Goal: Information Seeking & Learning: Learn about a topic

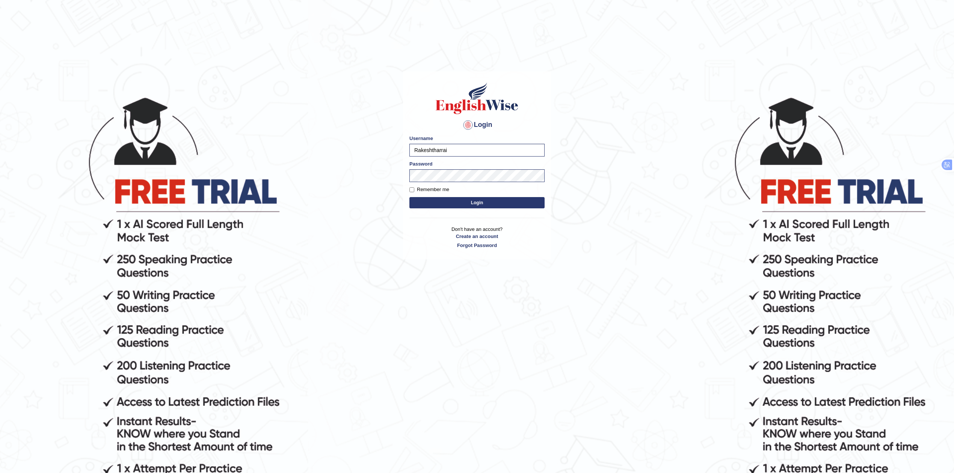
click at [468, 206] on button "Login" at bounding box center [476, 202] width 135 height 11
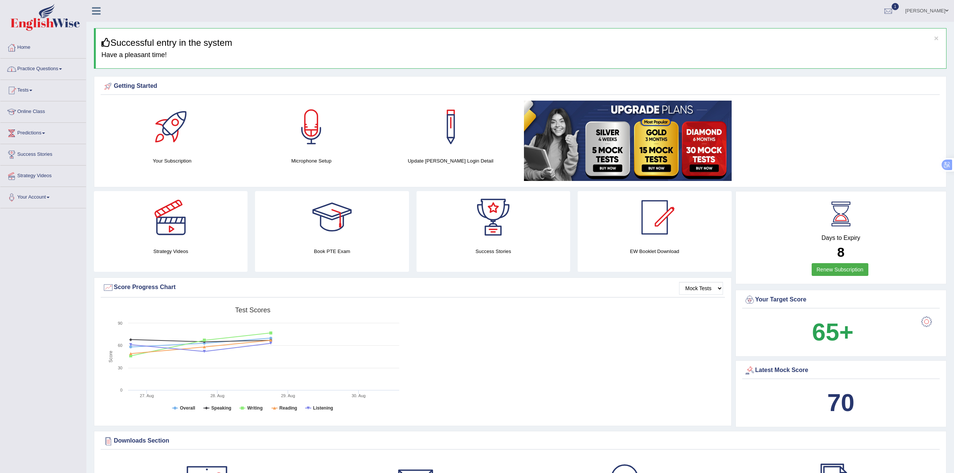
click at [46, 62] on link "Practice Questions" at bounding box center [43, 68] width 86 height 19
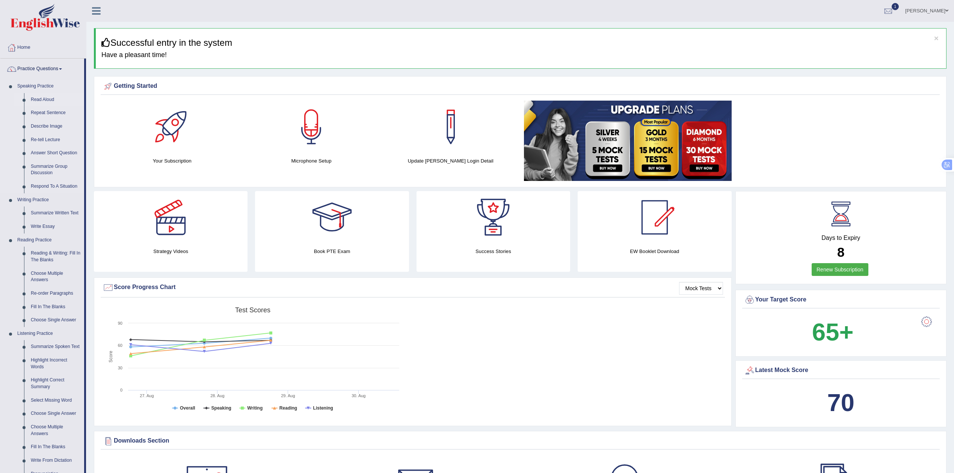
click at [38, 97] on link "Read Aloud" at bounding box center [55, 100] width 57 height 14
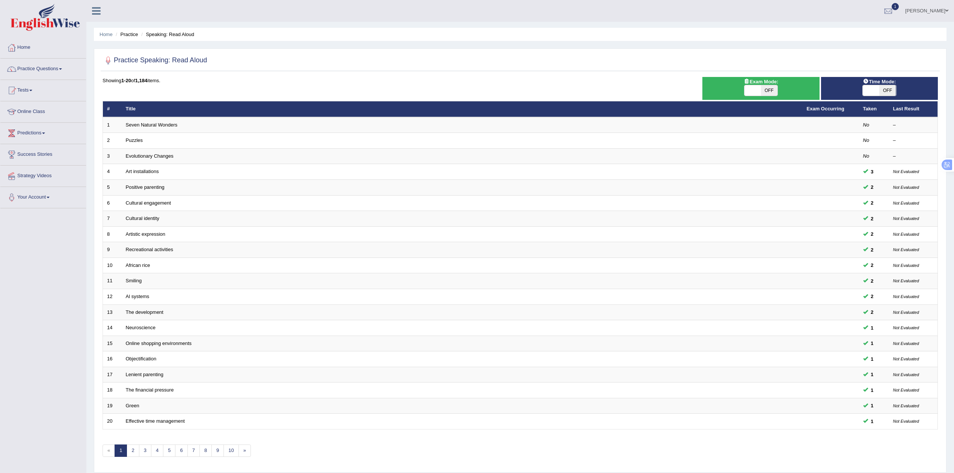
click at [765, 91] on span "OFF" at bounding box center [769, 90] width 17 height 11
checkbox input "true"
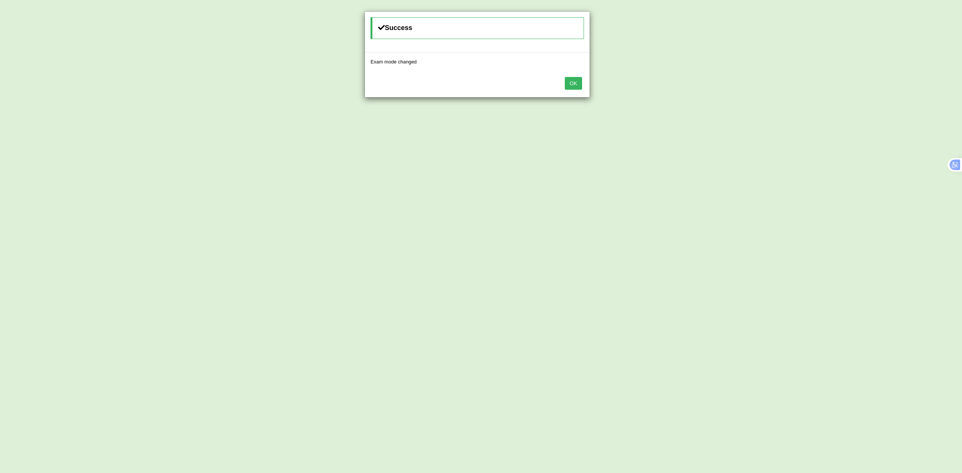
click at [571, 87] on button "OK" at bounding box center [573, 83] width 17 height 13
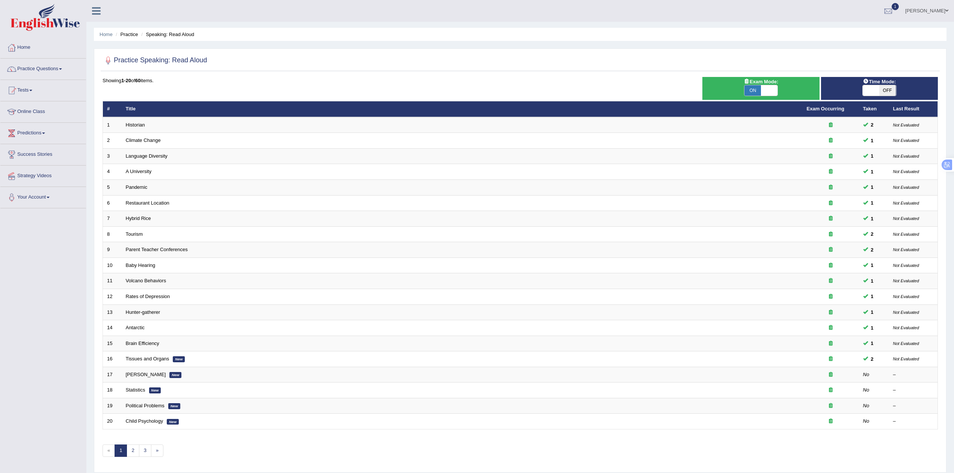
click at [884, 91] on span "OFF" at bounding box center [887, 90] width 17 height 11
checkbox input "true"
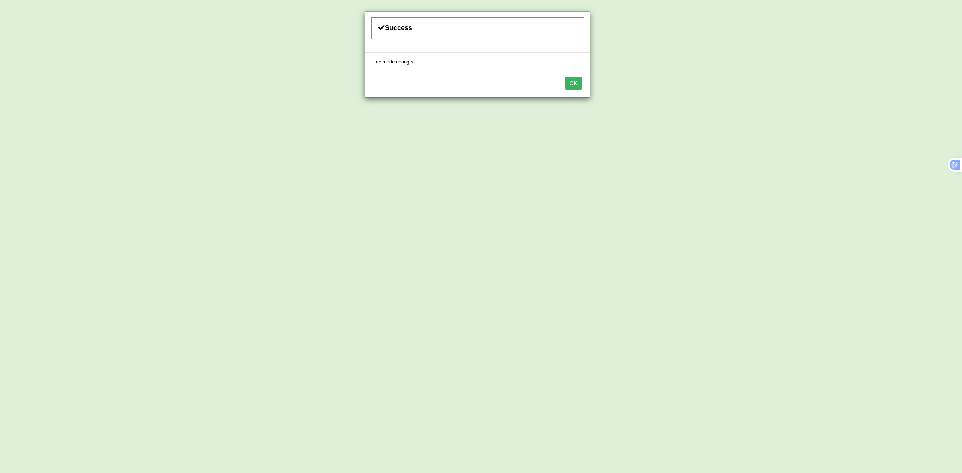
click at [570, 83] on button "OK" at bounding box center [573, 83] width 17 height 13
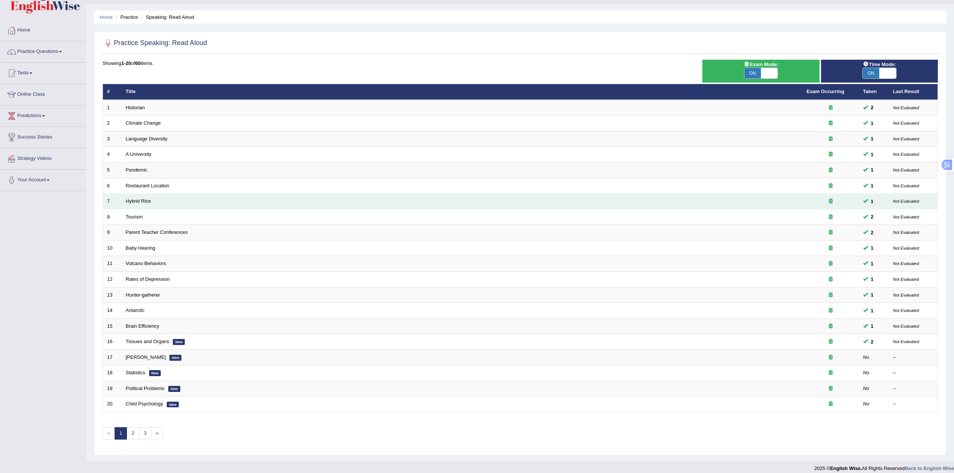
scroll to position [27, 0]
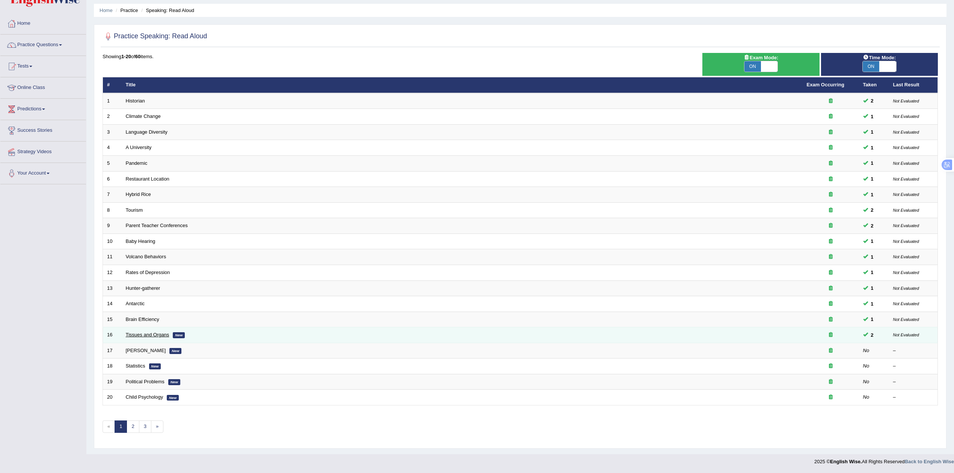
click at [155, 335] on link "Tissues and Organs" at bounding box center [148, 335] width 44 height 6
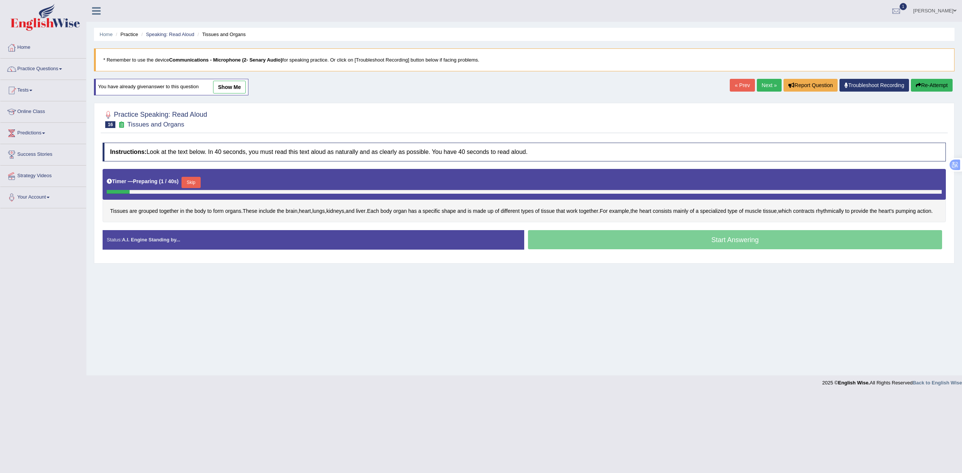
click at [199, 181] on button "Skip" at bounding box center [190, 182] width 19 height 11
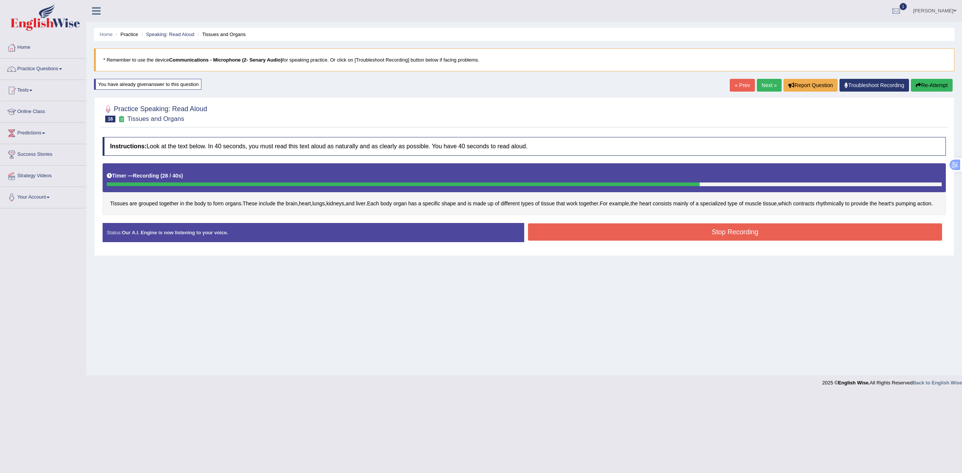
click at [578, 241] on button "Stop Recording" at bounding box center [735, 232] width 414 height 17
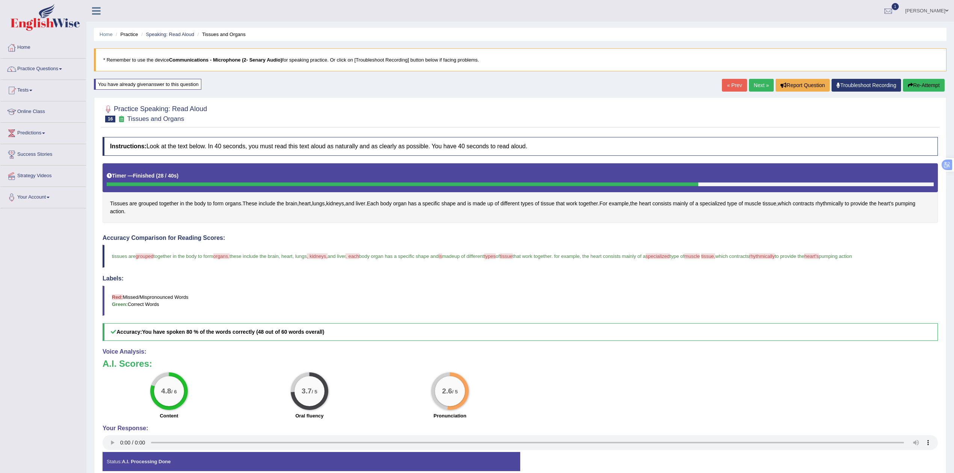
click at [596, 390] on div "4.8 / 6 Content 3.7 / 5 Oral fluency 2.6 / 5 Pronunciation" at bounding box center [520, 397] width 843 height 48
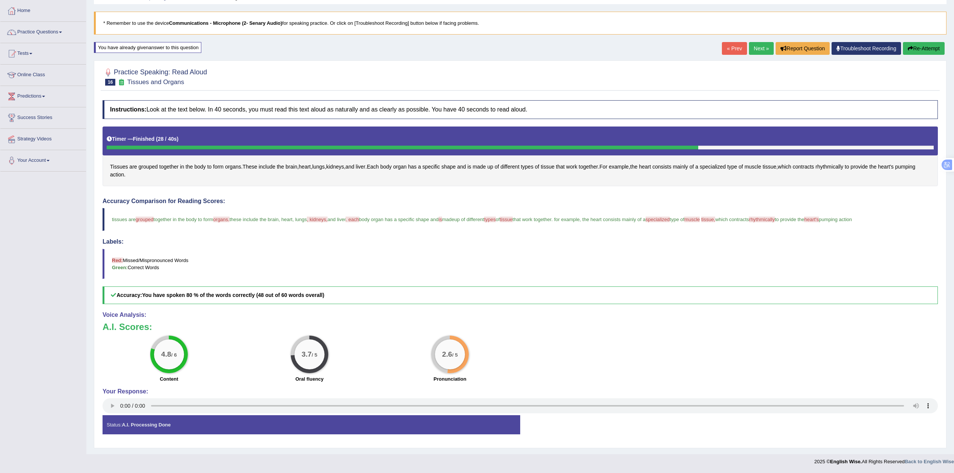
click at [755, 50] on link "Next »" at bounding box center [761, 48] width 25 height 13
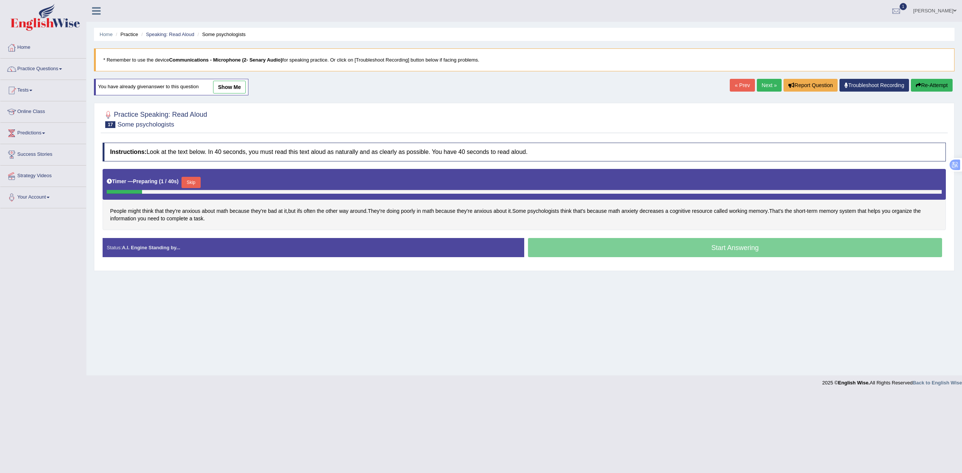
drag, startPoint x: 193, startPoint y: 185, endPoint x: 321, endPoint y: 237, distance: 138.3
click at [229, 204] on div "Instructions: Look at the text below. In 40 seconds, you must read this text al…" at bounding box center [524, 203] width 847 height 128
click at [193, 183] on button "Skip" at bounding box center [190, 182] width 19 height 11
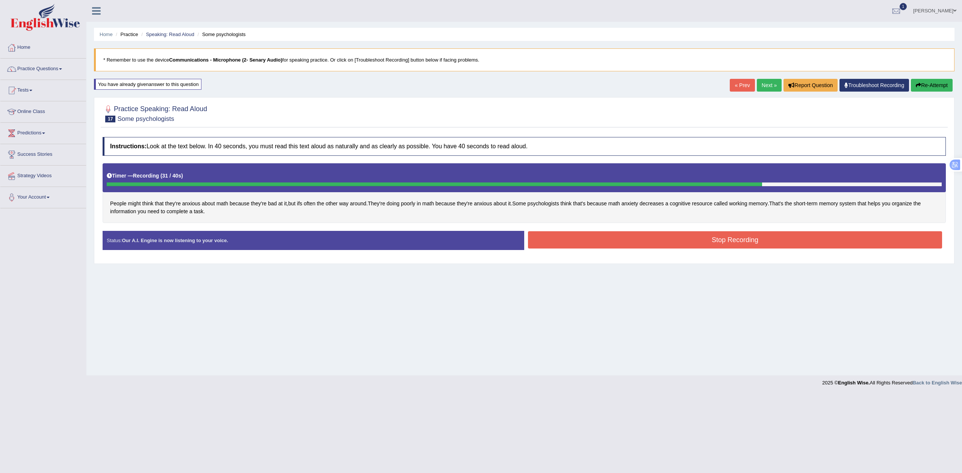
click at [583, 240] on button "Stop Recording" at bounding box center [735, 239] width 414 height 17
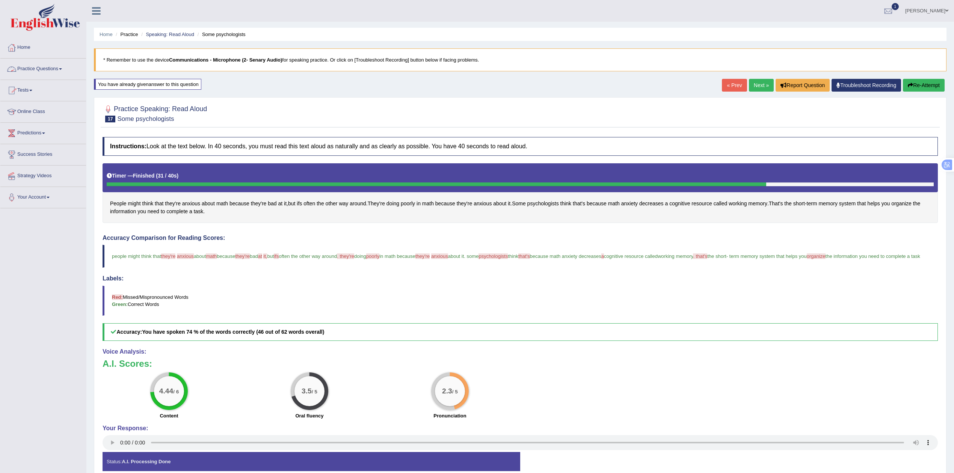
click at [44, 71] on link "Practice Questions" at bounding box center [43, 68] width 86 height 19
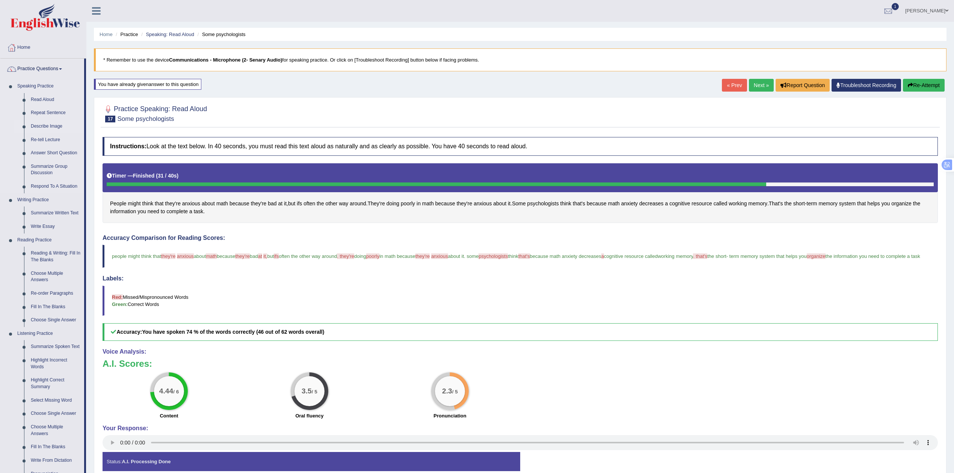
click at [47, 124] on link "Describe Image" at bounding box center [55, 127] width 57 height 14
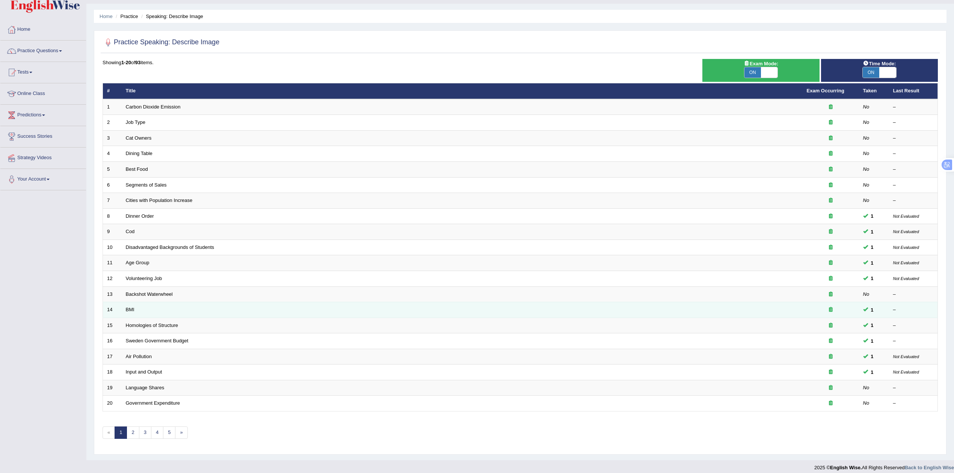
scroll to position [27, 0]
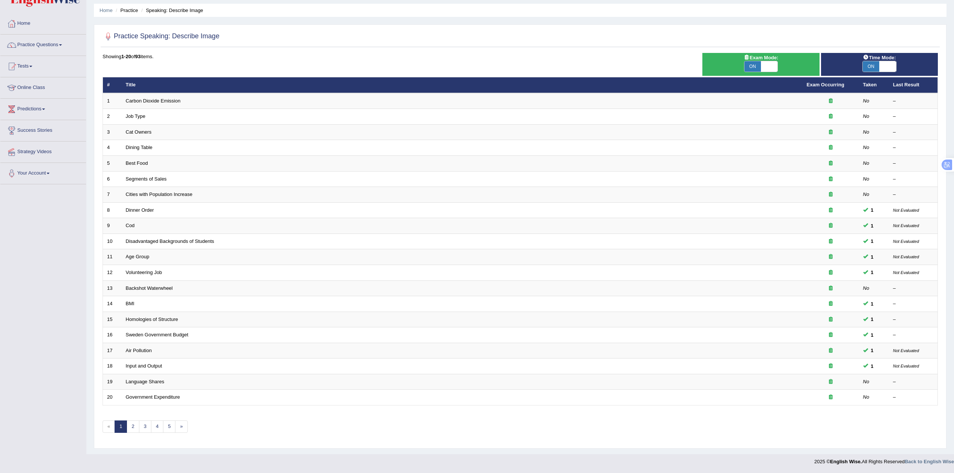
click at [763, 66] on span at bounding box center [769, 66] width 17 height 11
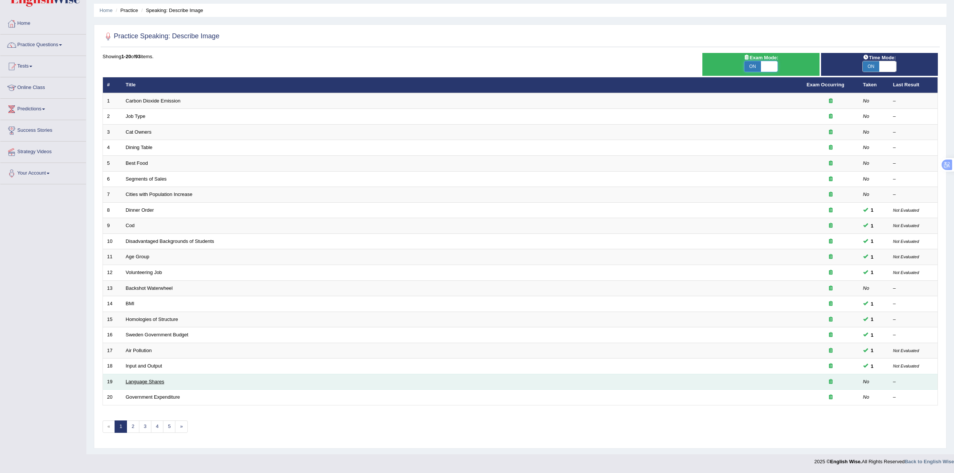
click at [155, 379] on link "Language Shares" at bounding box center [145, 382] width 39 height 6
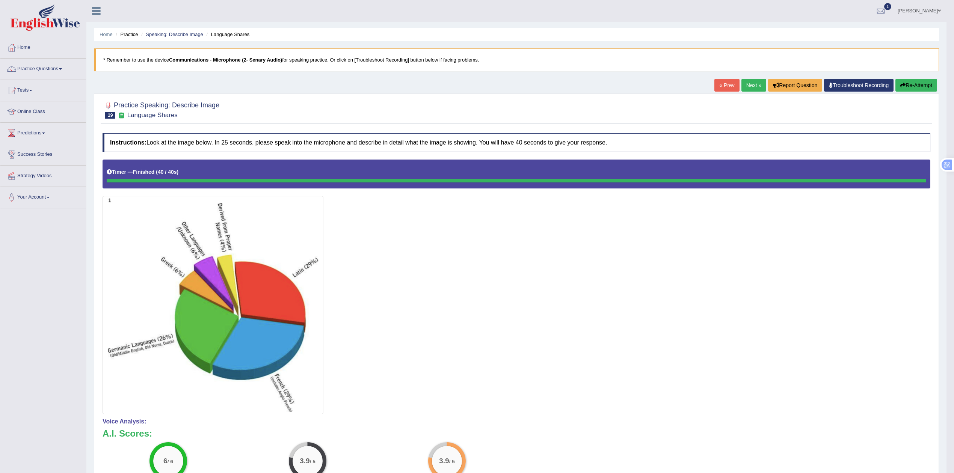
click at [749, 86] on link "Next »" at bounding box center [754, 85] width 25 height 13
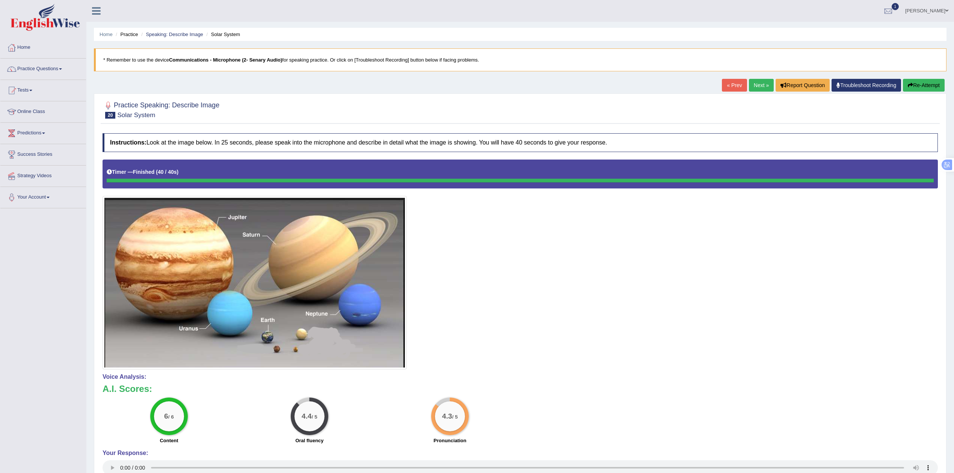
click at [767, 83] on link "Next »" at bounding box center [761, 85] width 25 height 13
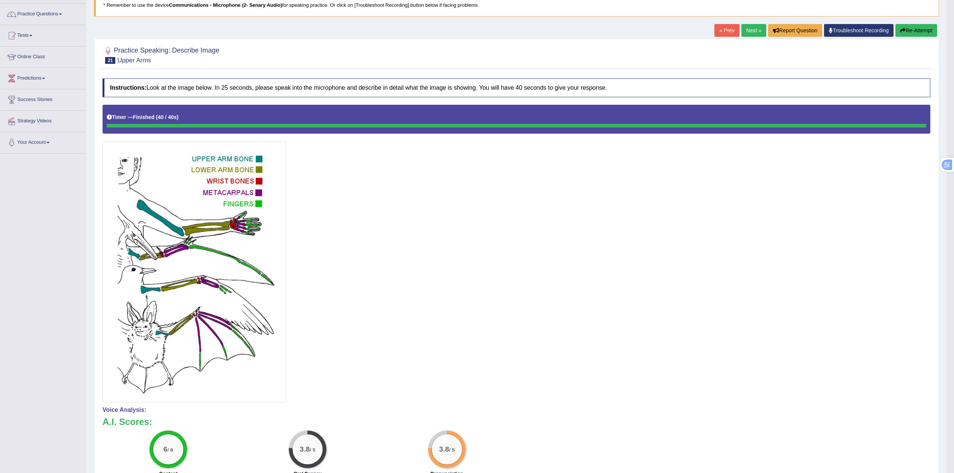
scroll to position [30, 0]
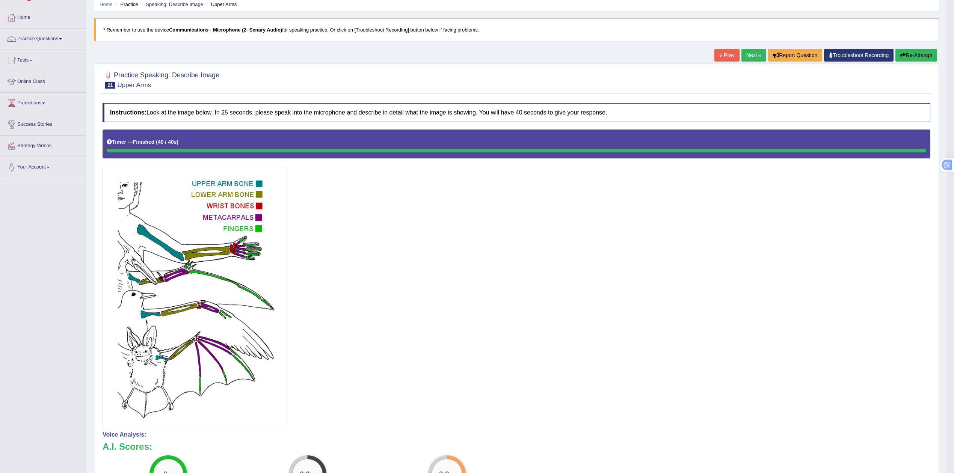
click at [750, 54] on link "Next »" at bounding box center [754, 55] width 25 height 13
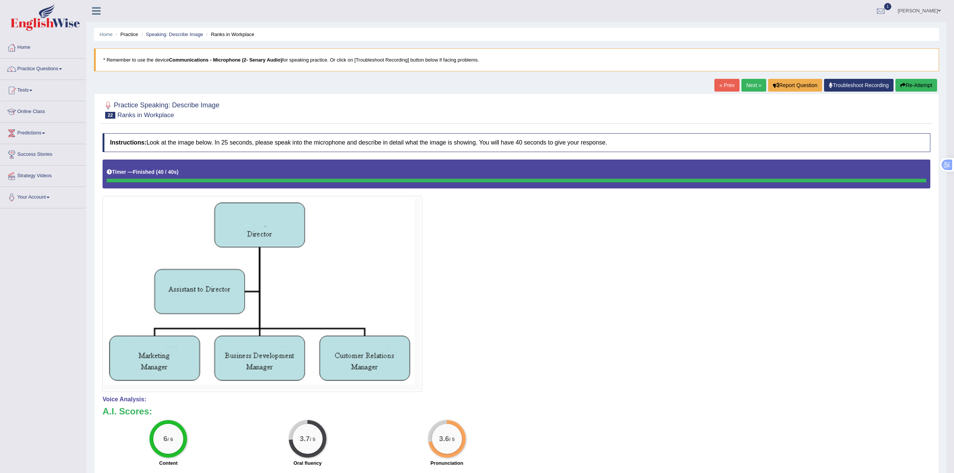
click at [41, 68] on link "Practice Questions" at bounding box center [43, 68] width 86 height 19
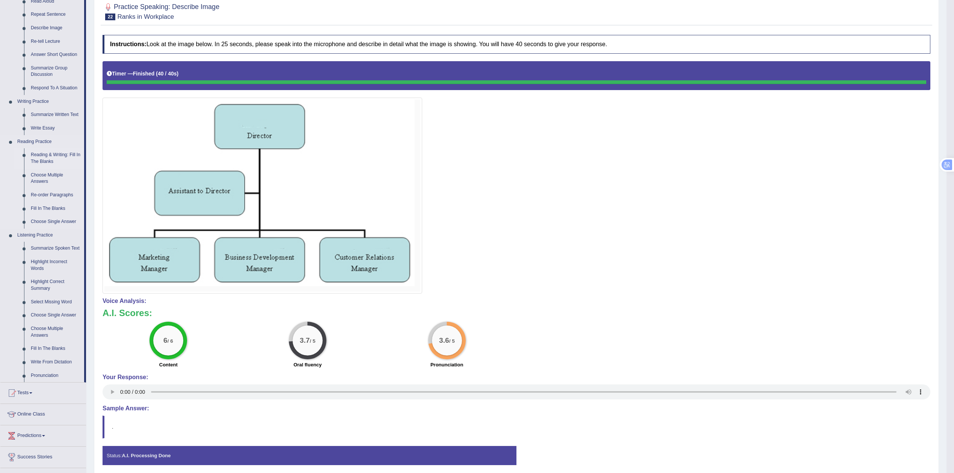
scroll to position [100, 0]
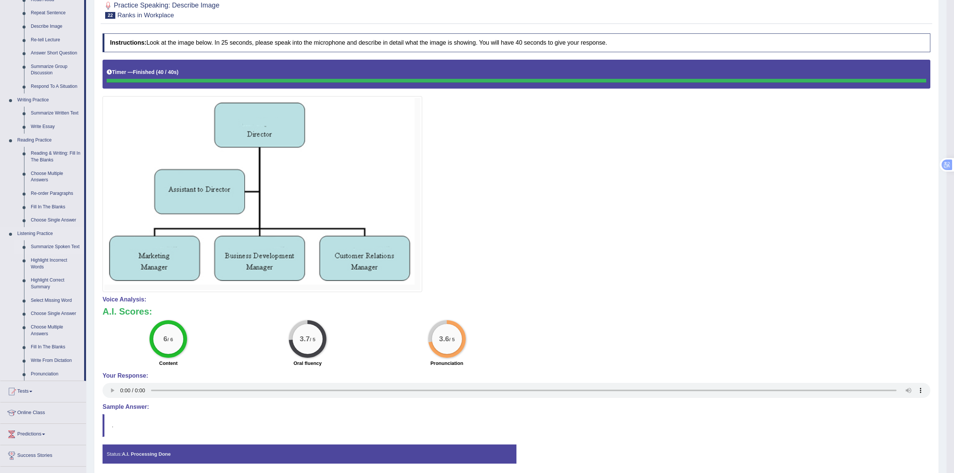
click at [56, 244] on link "Summarize Spoken Text" at bounding box center [55, 247] width 57 height 14
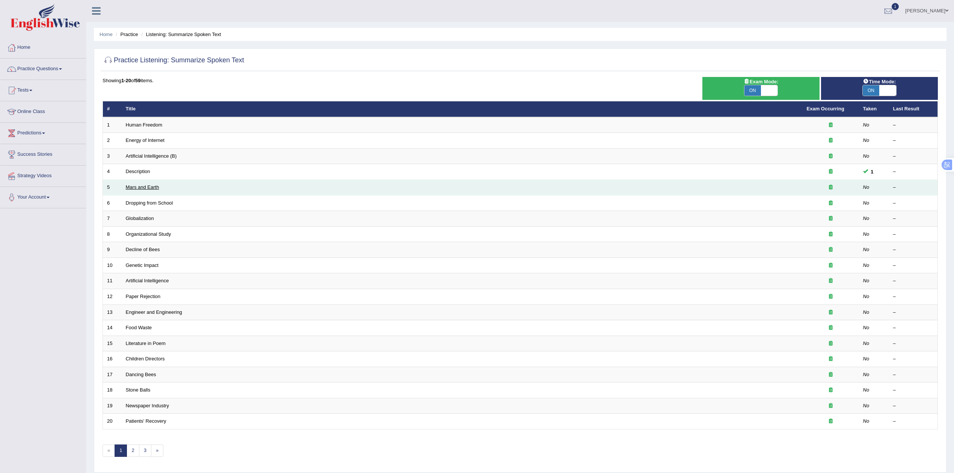
click at [147, 188] on link "Mars and Earth" at bounding box center [142, 187] width 33 height 6
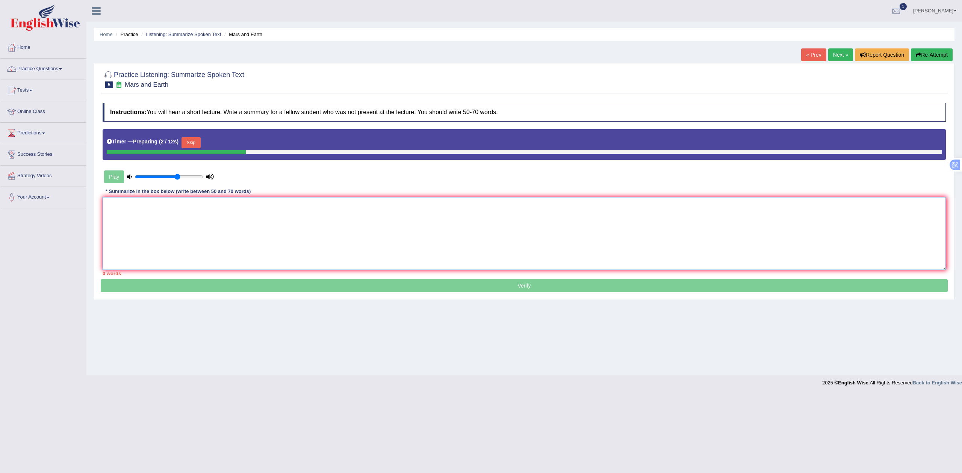
click at [212, 218] on textarea at bounding box center [524, 233] width 843 height 73
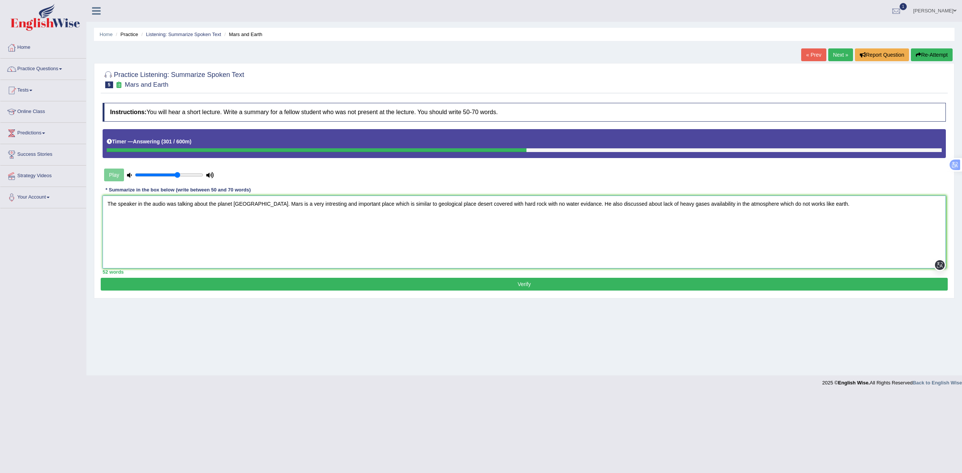
type textarea "The speaker in the audio was talking about the planet [GEOGRAPHIC_DATA]. Mars i…"
click at [502, 289] on button "Verify" at bounding box center [524, 284] width 847 height 13
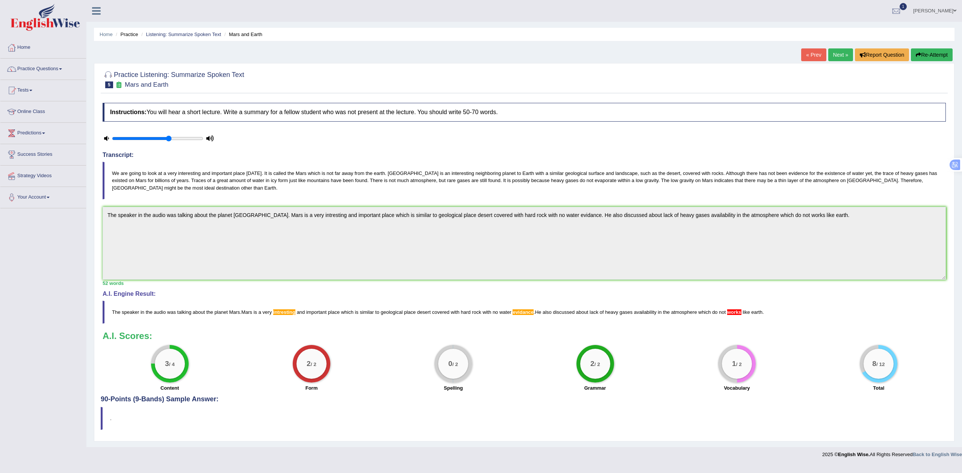
click at [730, 313] on span "works" at bounding box center [734, 313] width 14 height 6
drag, startPoint x: 763, startPoint y: 310, endPoint x: 605, endPoint y: 298, distance: 158.2
click at [606, 298] on div "A.I. Engine Result: The speaker in the audio was talking about the planet [GEOG…" at bounding box center [524, 307] width 843 height 33
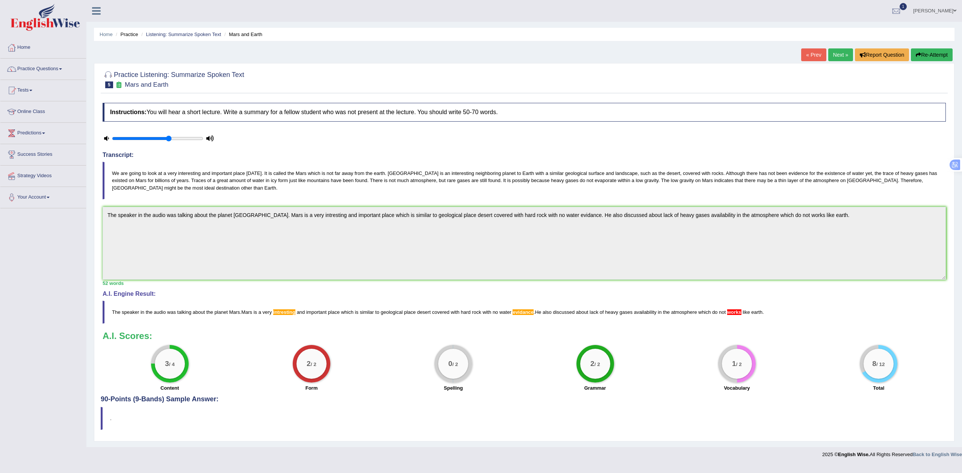
click at [928, 53] on button "Re-Attempt" at bounding box center [932, 54] width 42 height 13
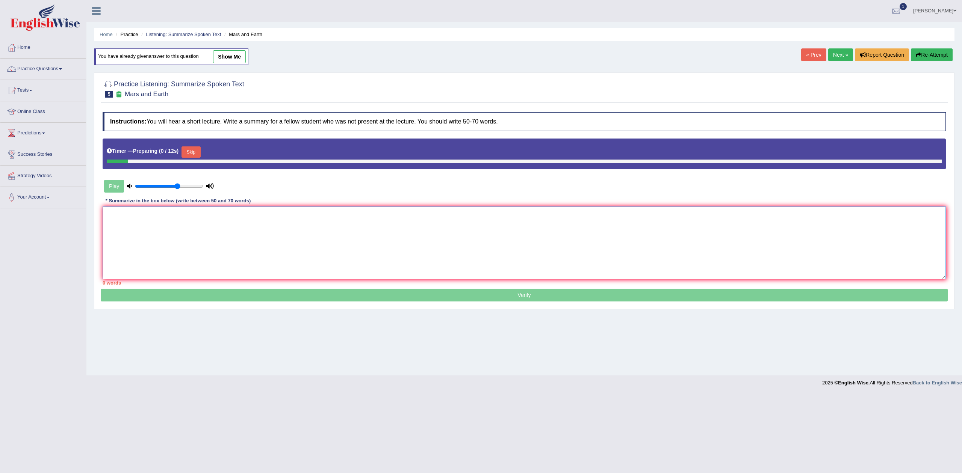
click at [379, 231] on textarea at bounding box center [524, 243] width 843 height 73
paste textarea "The speaker in the audio was talking about the planet [GEOGRAPHIC_DATA]. Mars i…"
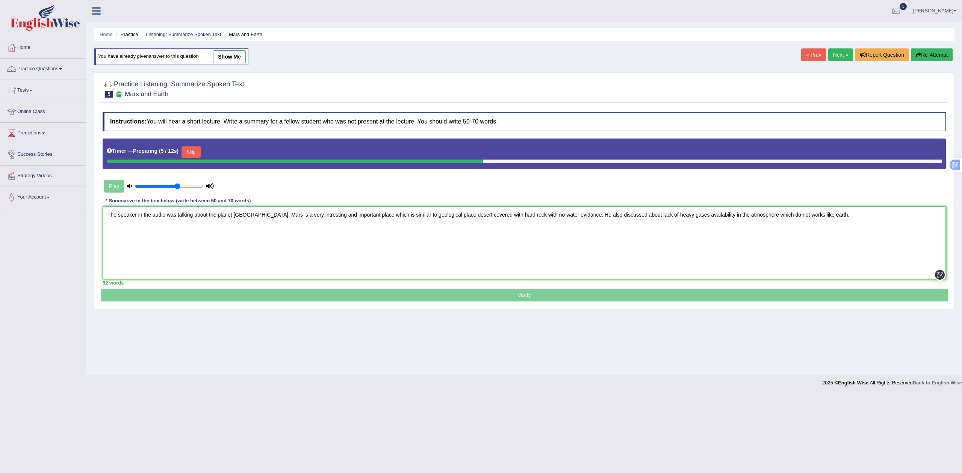
click at [228, 216] on textarea "The speaker in the audio was talking about the planet [GEOGRAPHIC_DATA]. Mars i…" at bounding box center [524, 243] width 843 height 73
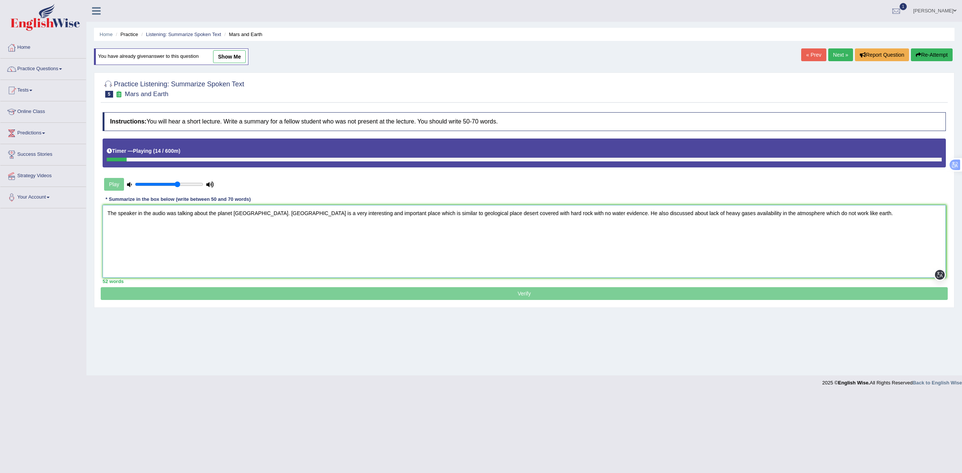
type textarea "The speaker in the audio was talking about the planet Mars. Mars is a very inte…"
click at [633, 295] on p "Verify" at bounding box center [524, 203] width 847 height 193
click at [471, 295] on p "Verify" at bounding box center [524, 203] width 847 height 193
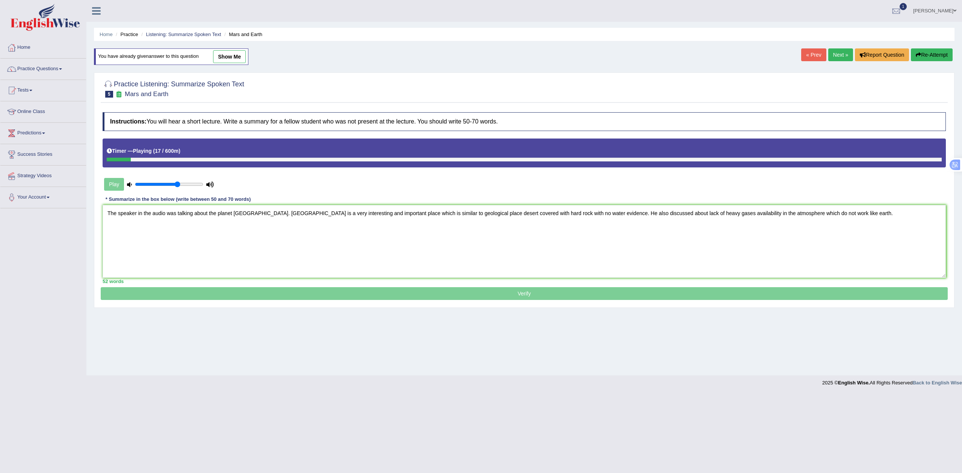
click at [471, 295] on p "Verify" at bounding box center [524, 203] width 847 height 193
click at [319, 190] on div "Play" at bounding box center [311, 184] width 425 height 19
click at [463, 298] on p "Verify" at bounding box center [524, 203] width 847 height 193
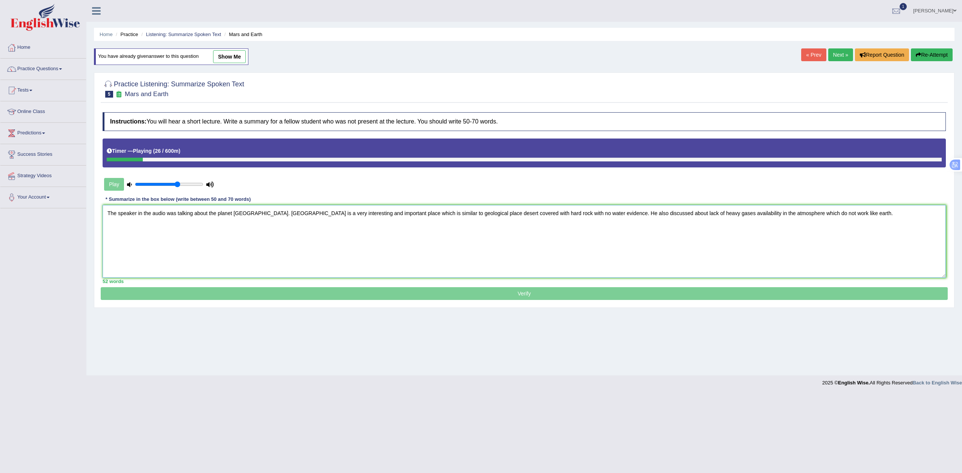
click at [394, 216] on textarea "The speaker in the audio was talking about the planet Mars. Mars is a very inte…" at bounding box center [524, 241] width 843 height 73
click at [812, 208] on textarea "The speaker in the audio was talking about the planet Mars. Mars is a very inte…" at bounding box center [524, 241] width 843 height 73
drag, startPoint x: 810, startPoint y: 211, endPoint x: 108, endPoint y: 208, distance: 702.2
click at [108, 208] on textarea "The speaker in the audio was talking about the planet Mars. Mars is a very inte…" at bounding box center [524, 241] width 843 height 73
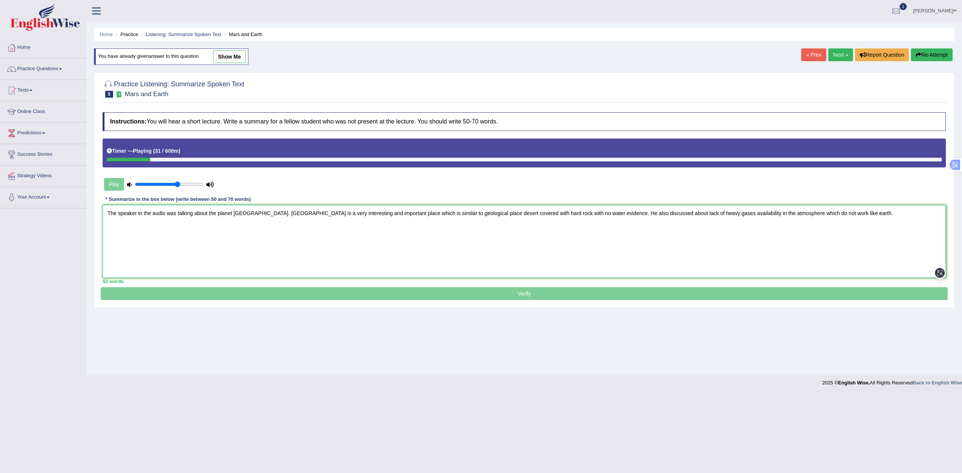
click at [558, 239] on textarea "The speaker in the audio was talking about the planet Mars. Mars is a very inte…" at bounding box center [524, 241] width 843 height 73
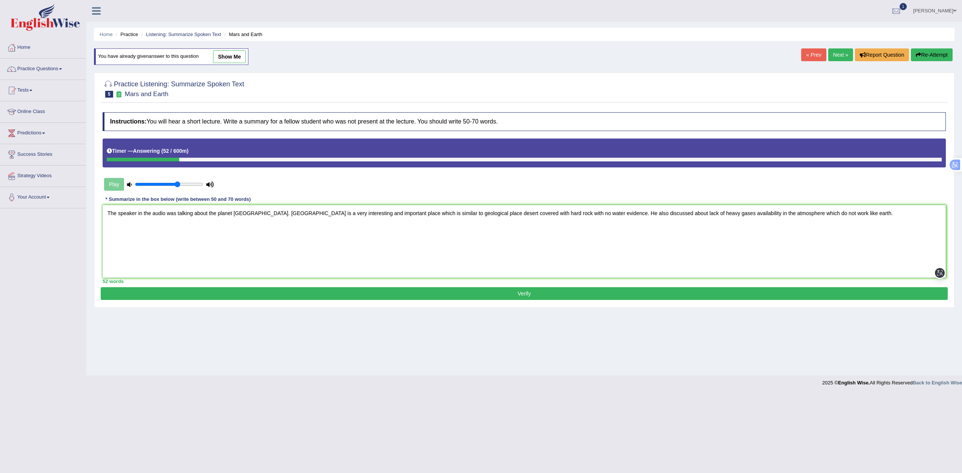
click at [626, 296] on button "Verify" at bounding box center [524, 293] width 847 height 13
